Goal: Transaction & Acquisition: Purchase product/service

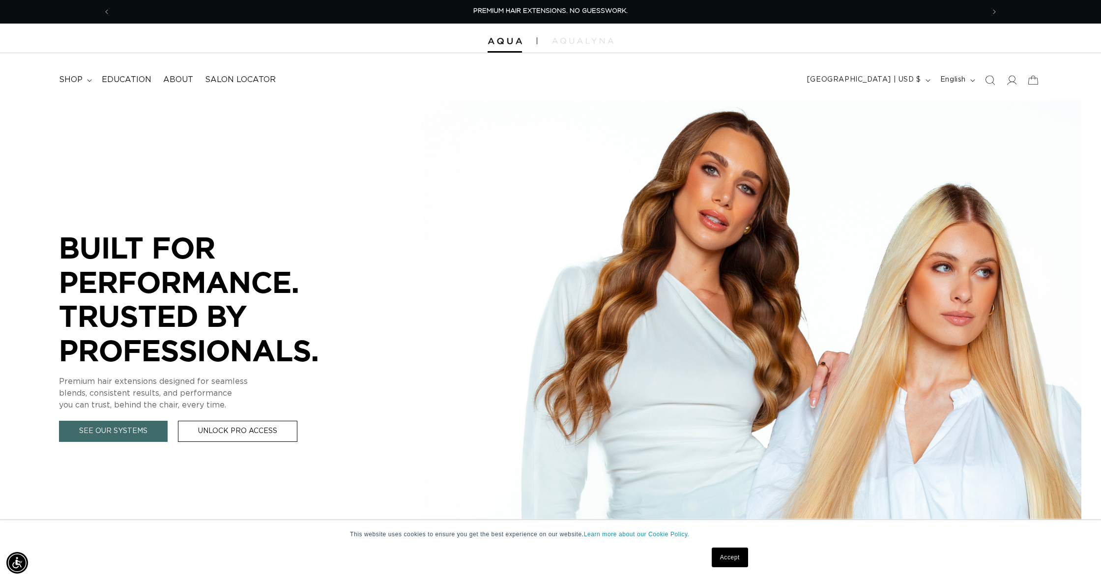
click at [1058, 96] on header "FEATURED Last Chance SHOP BY SYSTEM Q Weft Hand Tied Weft Machine Weft Tape In …" at bounding box center [550, 77] width 1101 height 48
click at [1008, 78] on icon at bounding box center [1011, 80] width 10 height 10
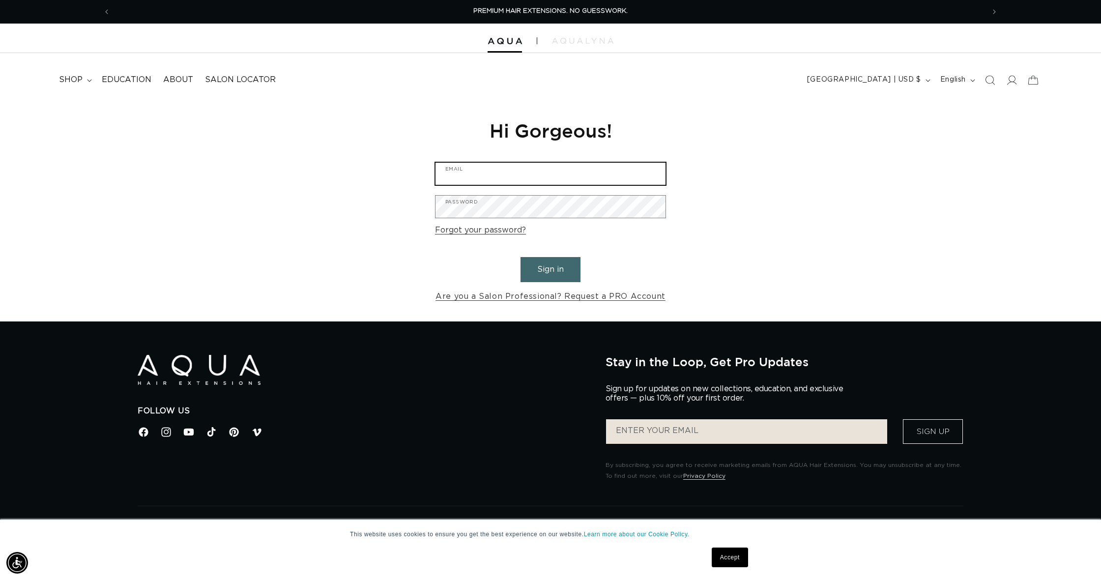
type input "confessionshairclub@gmail.com"
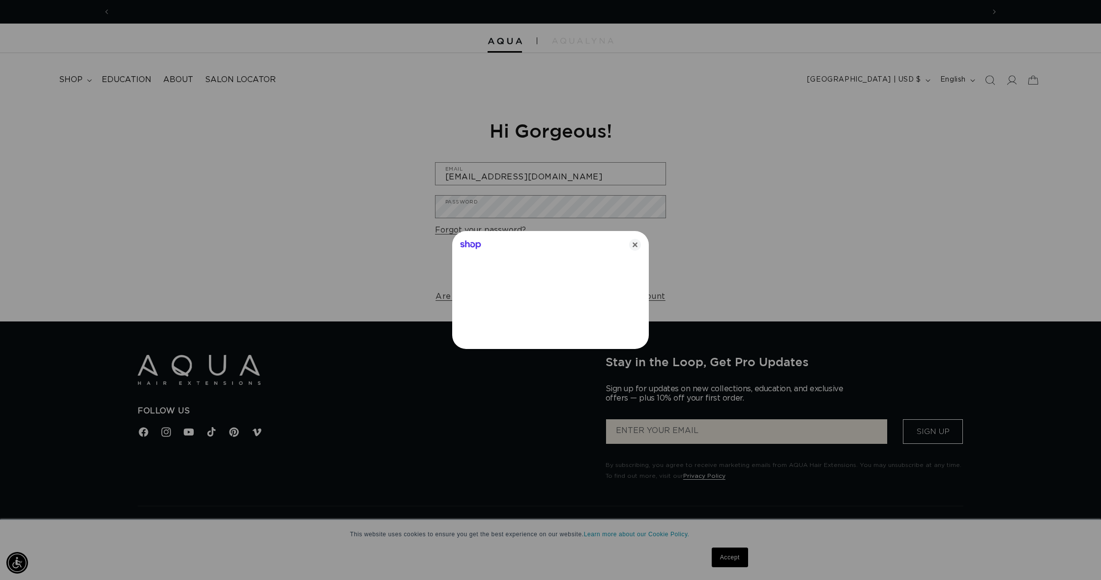
scroll to position [0, 874]
click at [631, 246] on icon "Close" at bounding box center [635, 245] width 12 height 12
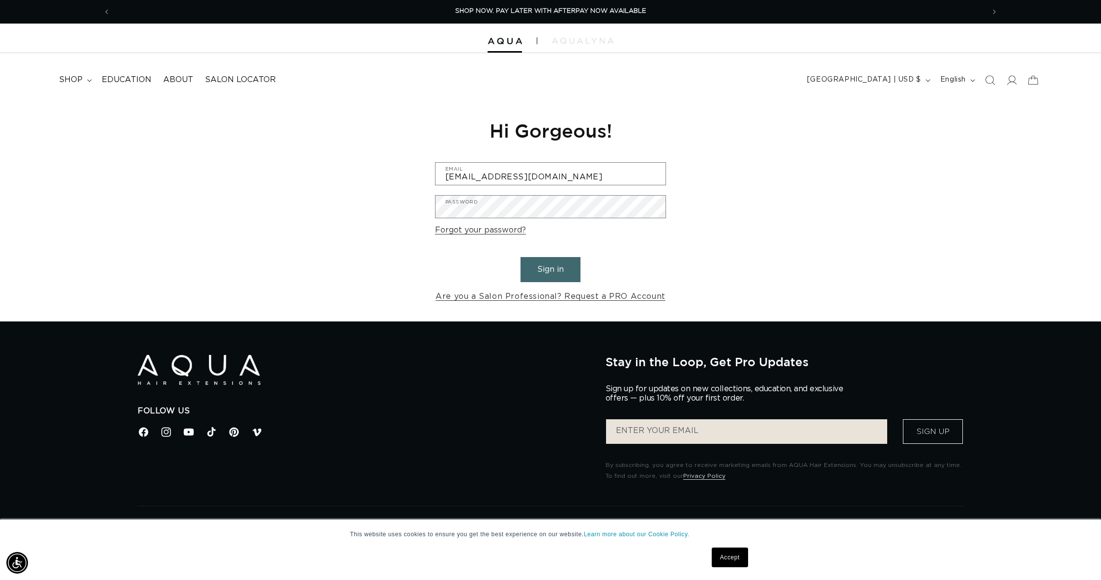
click at [551, 279] on button "Sign in" at bounding box center [551, 269] width 60 height 25
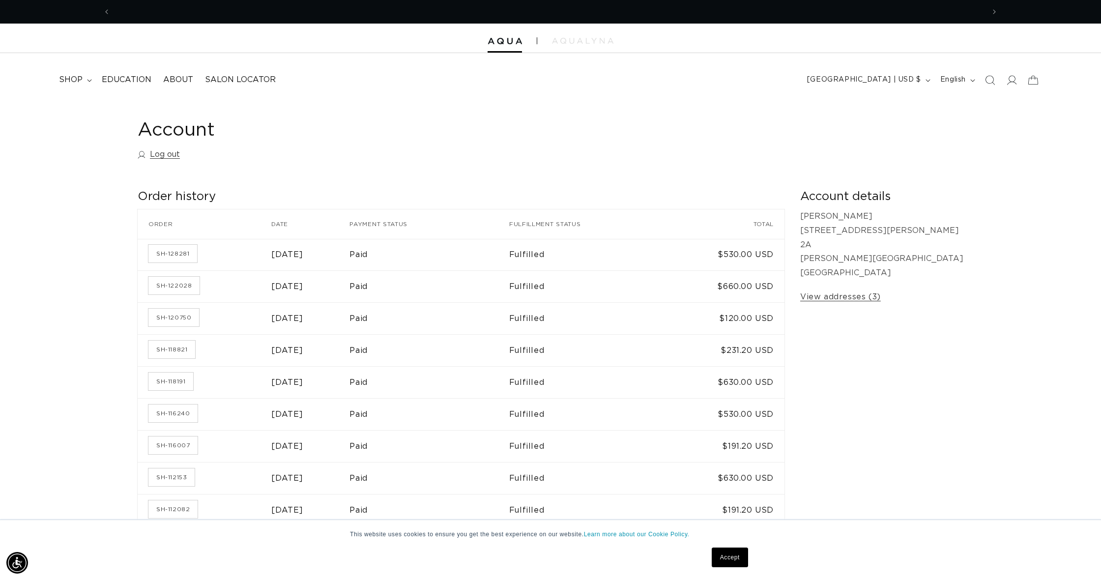
scroll to position [0, 874]
click at [75, 76] on span "shop" at bounding box center [71, 80] width 24 height 10
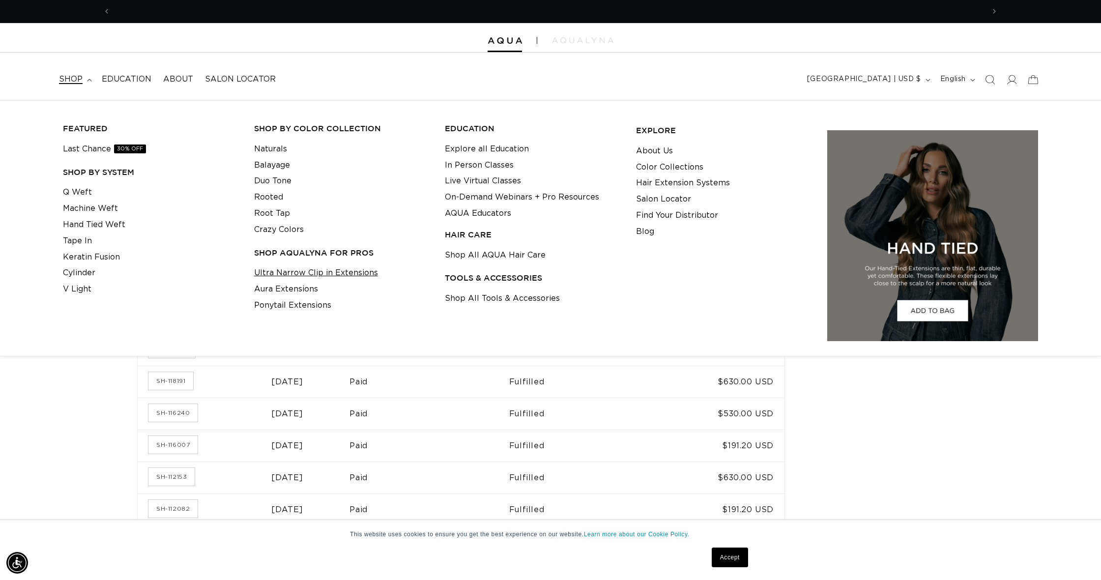
scroll to position [0, 0]
click at [331, 271] on link "Ultra Narrow Clip in Extensions" at bounding box center [316, 273] width 124 height 16
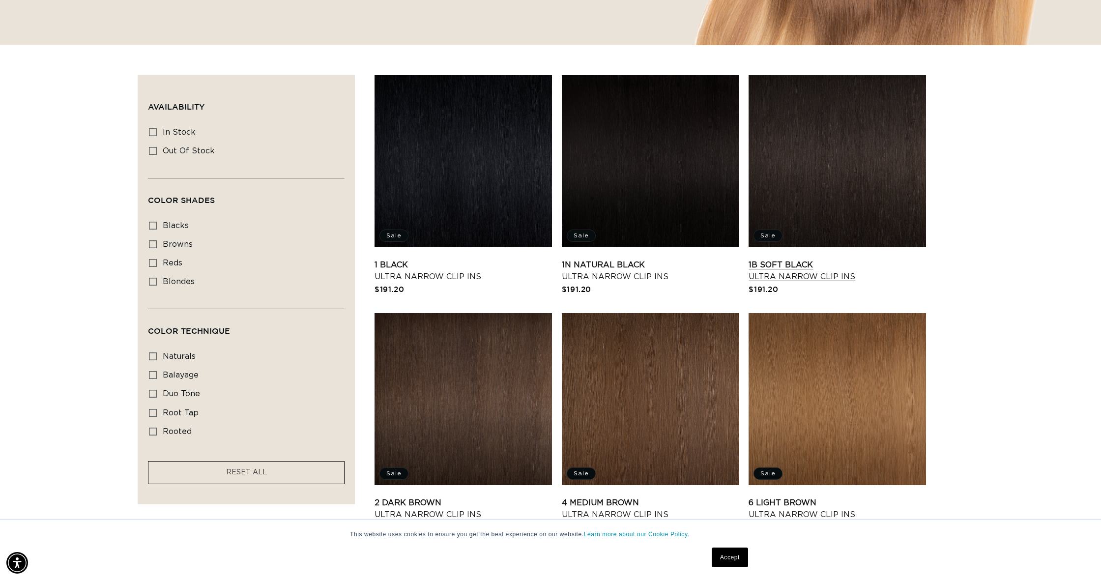
scroll to position [276, 0]
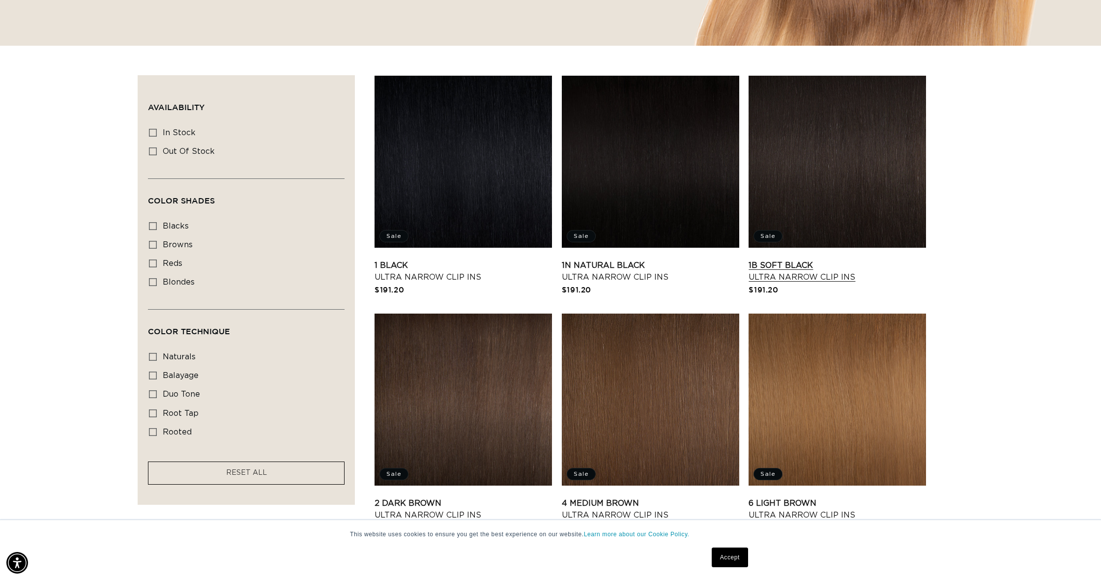
click at [825, 280] on link "1B Soft Black Ultra Narrow Clip Ins" at bounding box center [837, 272] width 177 height 24
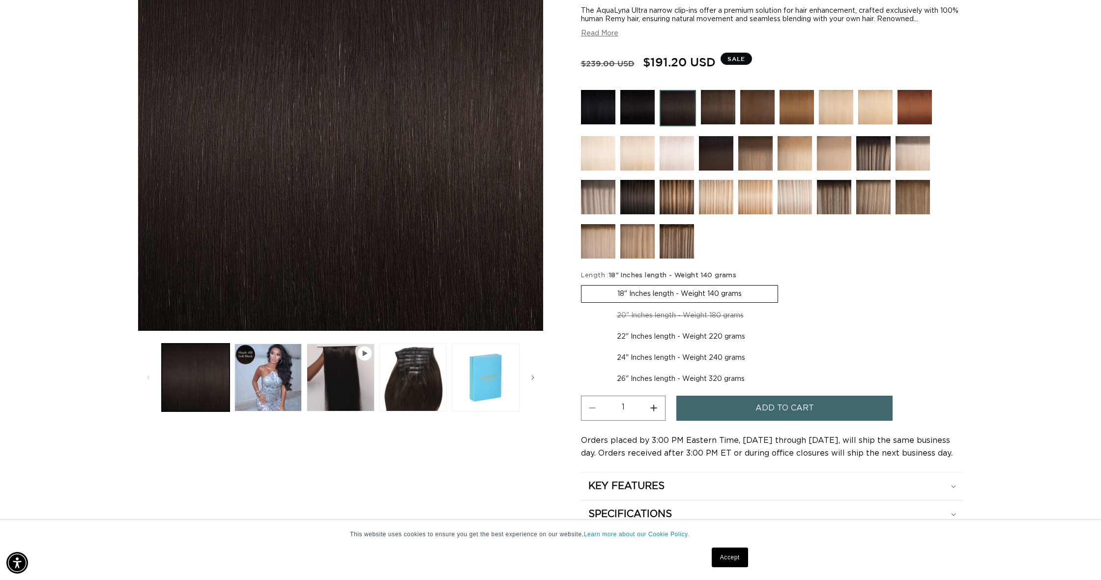
scroll to position [0, 874]
click at [731, 295] on label "18" Inches length - Weight 140 grams Variant sold out or unavailable" at bounding box center [679, 294] width 197 height 18
click at [584, 284] on input "18" Inches length - Weight 140 grams Variant sold out or unavailable" at bounding box center [584, 283] width 0 height 0
click at [791, 410] on span "Add to cart" at bounding box center [785, 408] width 58 height 25
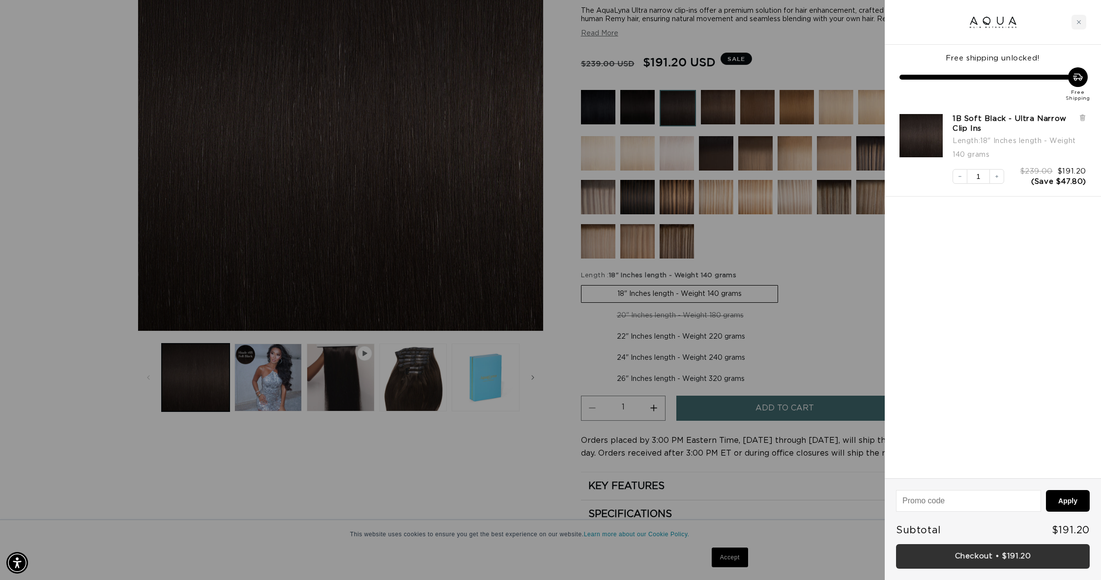
click at [979, 550] on link "Checkout • $191.20" at bounding box center [993, 556] width 194 height 25
